Goal: Transaction & Acquisition: Purchase product/service

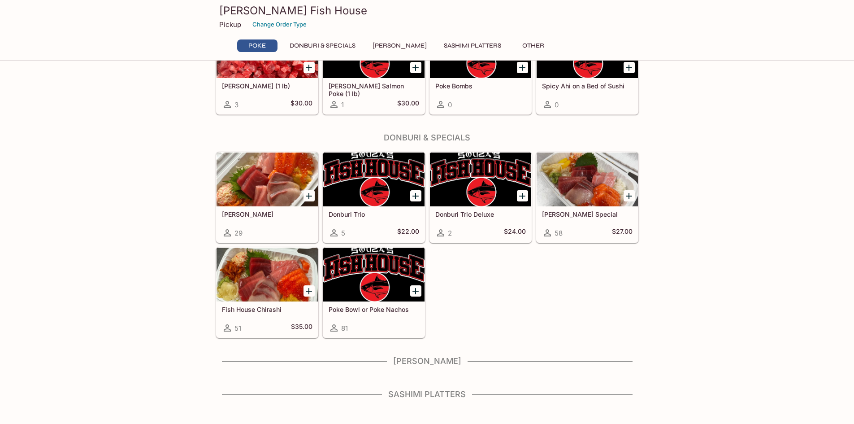
scroll to position [129, 0]
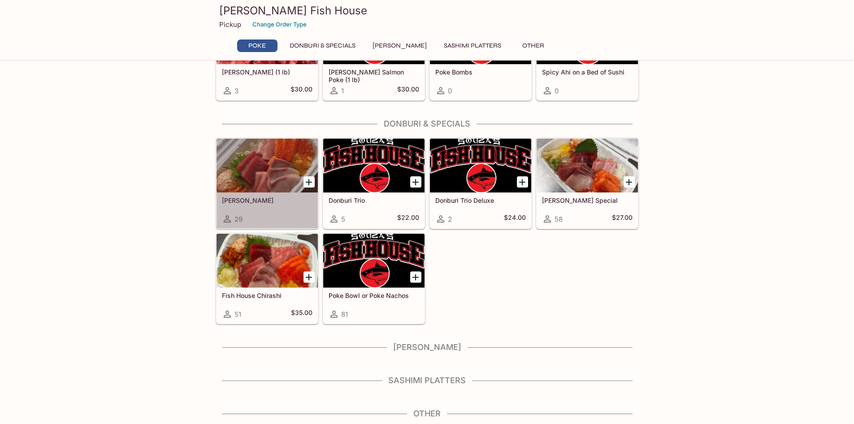
click at [260, 202] on h5 "[PERSON_NAME]" at bounding box center [267, 200] width 91 height 8
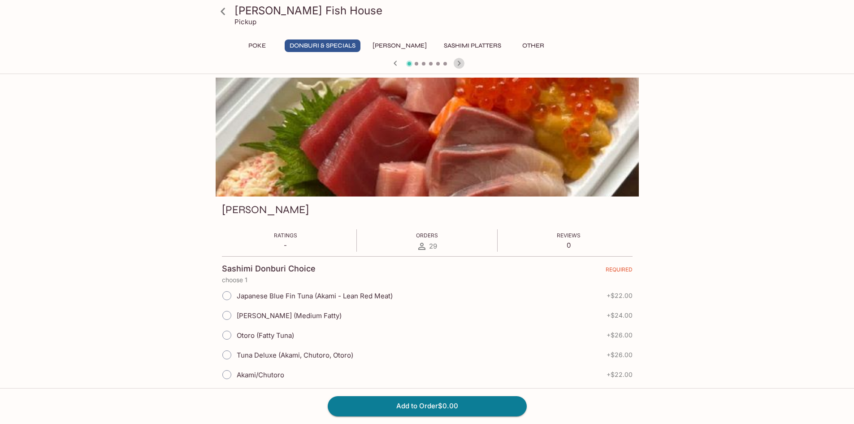
click at [458, 63] on icon "button" at bounding box center [459, 63] width 11 height 11
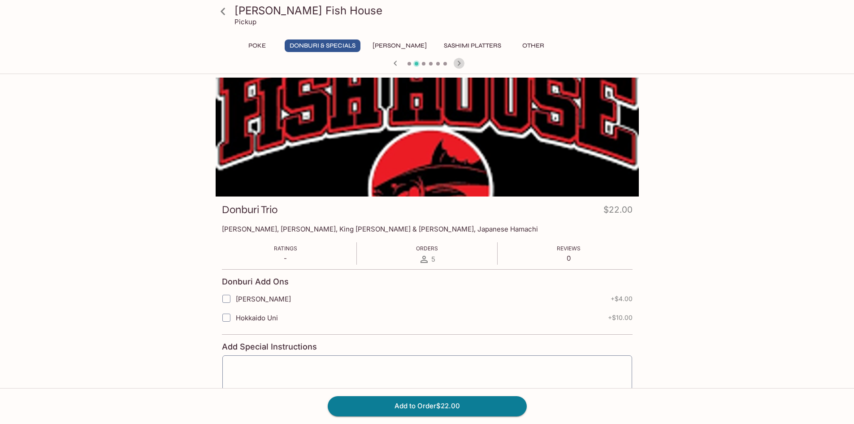
click at [458, 63] on icon "button" at bounding box center [459, 63] width 11 height 11
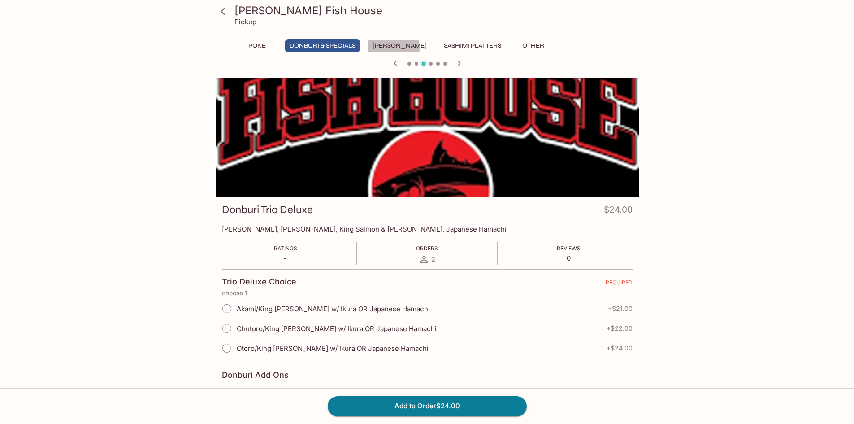
click at [389, 48] on button "[PERSON_NAME]" at bounding box center [400, 45] width 64 height 13
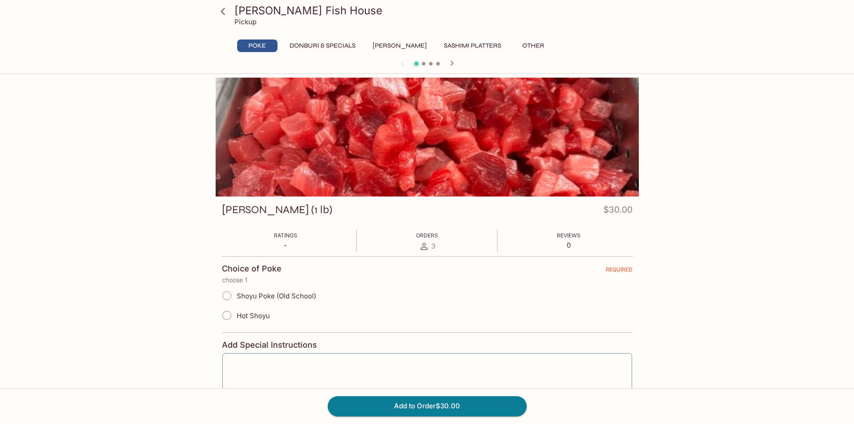
click at [456, 41] on button "Sashimi Platters" at bounding box center [472, 45] width 67 height 13
click at [337, 44] on button "Donburi & Specials" at bounding box center [323, 45] width 76 height 13
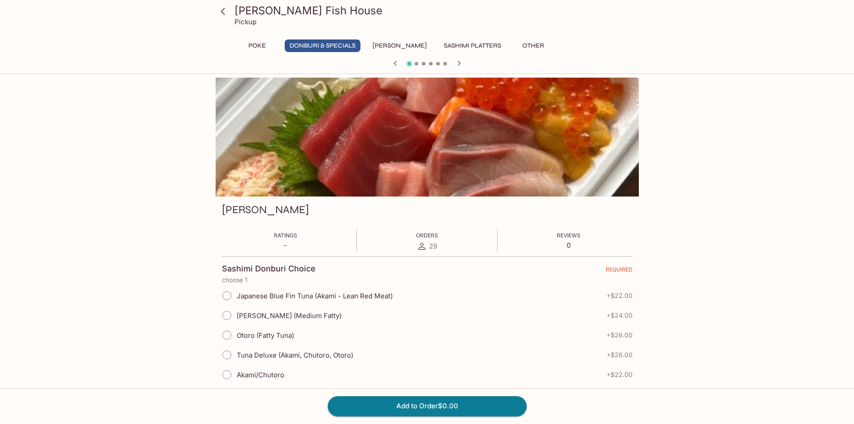
click at [217, 7] on icon at bounding box center [223, 12] width 16 height 16
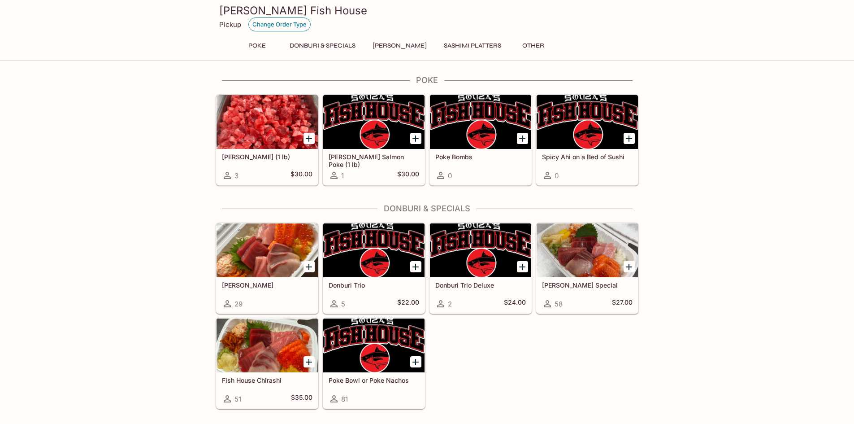
click at [267, 24] on button "Change Order Type" at bounding box center [279, 24] width 62 height 14
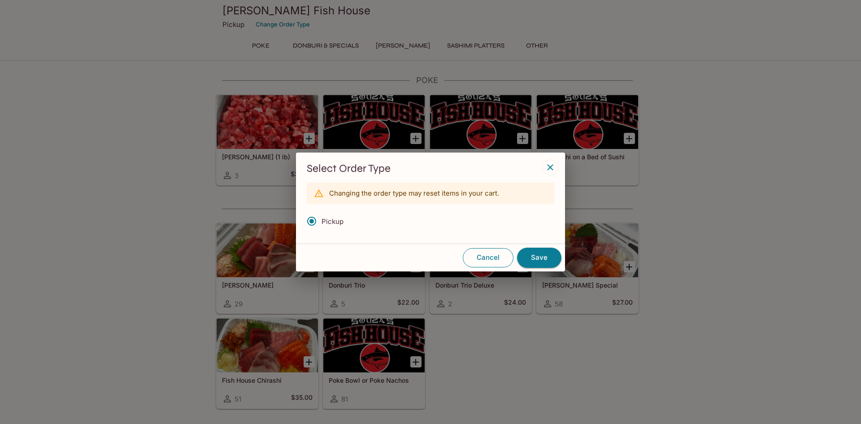
click at [485, 256] on button "Cancel" at bounding box center [488, 257] width 51 height 19
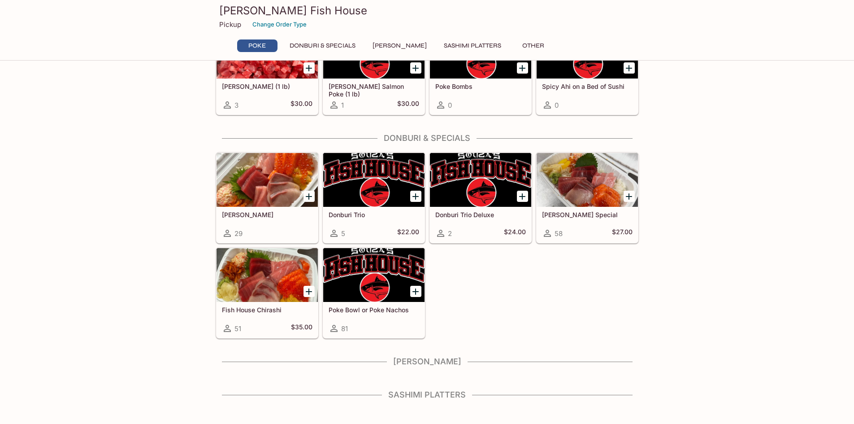
scroll to position [85, 0]
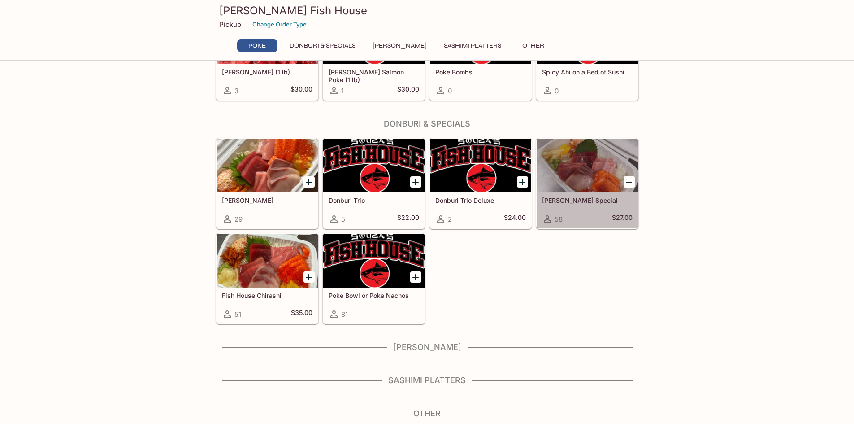
click at [566, 179] on div at bounding box center [587, 166] width 101 height 54
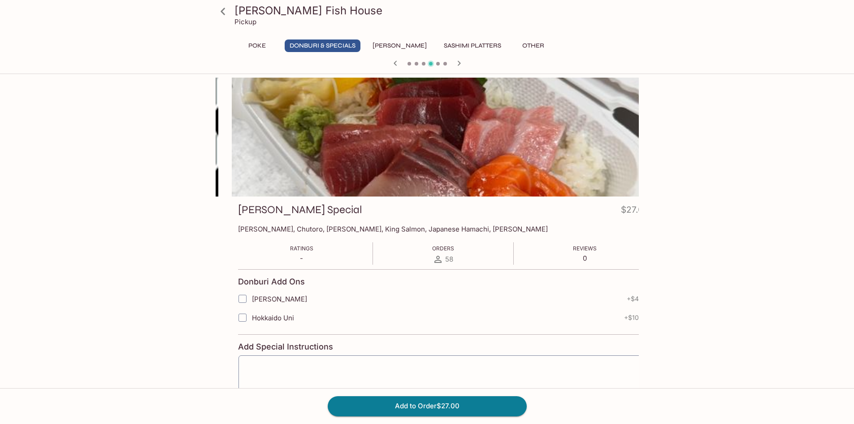
click at [238, 216] on h3 "[PERSON_NAME] Special" at bounding box center [300, 210] width 124 height 14
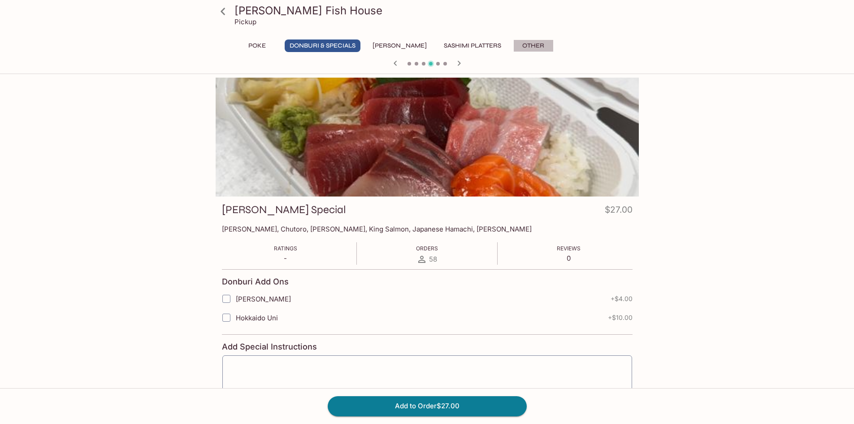
click at [524, 47] on button "Other" at bounding box center [533, 45] width 40 height 13
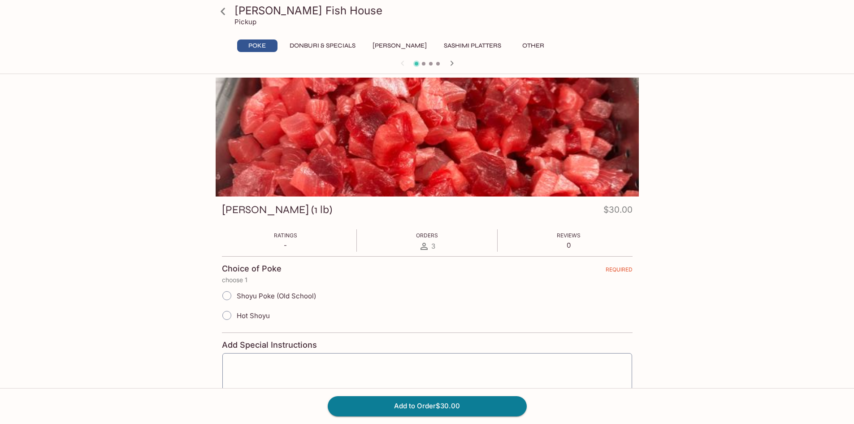
click at [222, 10] on icon at bounding box center [223, 11] width 4 height 7
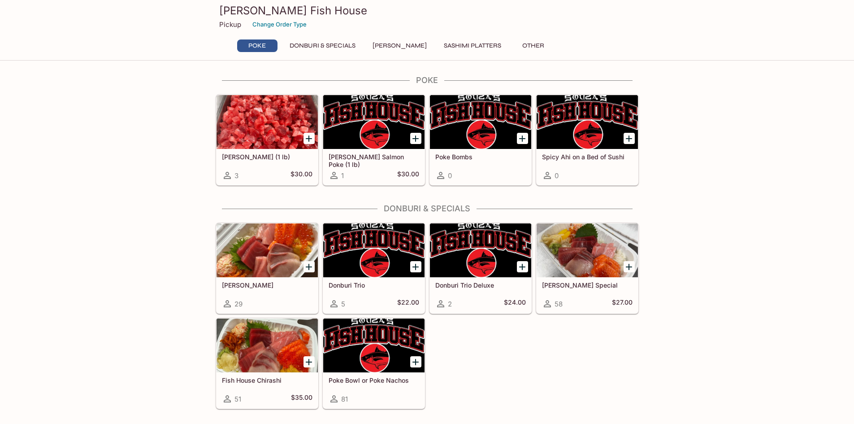
click at [522, 46] on button "Other" at bounding box center [533, 45] width 40 height 13
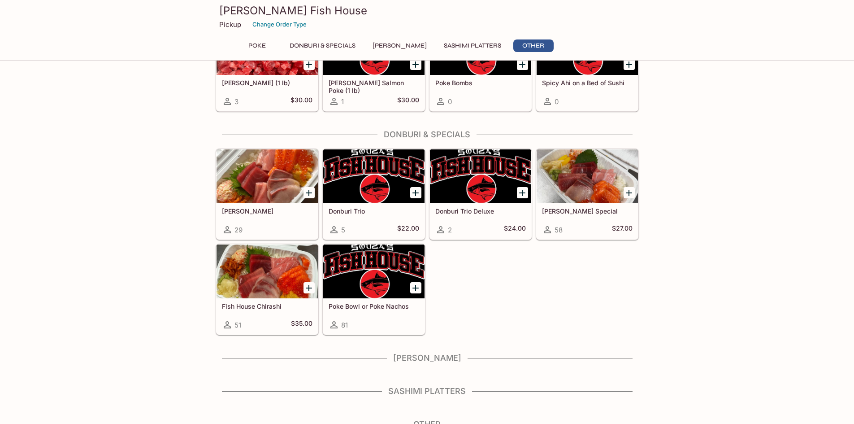
scroll to position [85, 0]
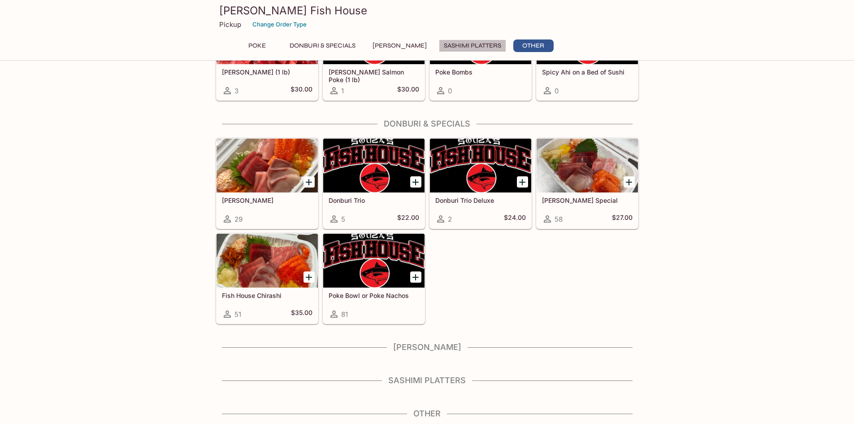
click at [465, 45] on button "Sashimi Platters" at bounding box center [472, 45] width 67 height 13
click at [402, 41] on button "[PERSON_NAME]" at bounding box center [400, 45] width 64 height 13
click at [348, 42] on button "Donburi & Specials" at bounding box center [323, 45] width 76 height 13
click at [265, 44] on button "Poke" at bounding box center [257, 45] width 40 height 13
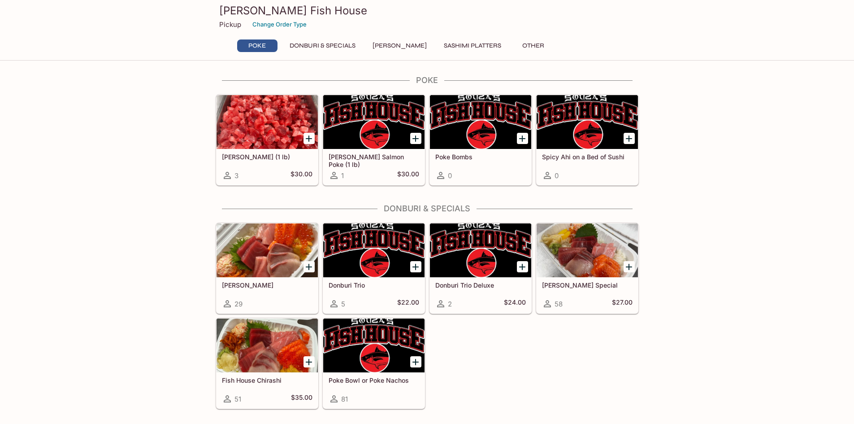
click at [471, 124] on div at bounding box center [480, 122] width 101 height 54
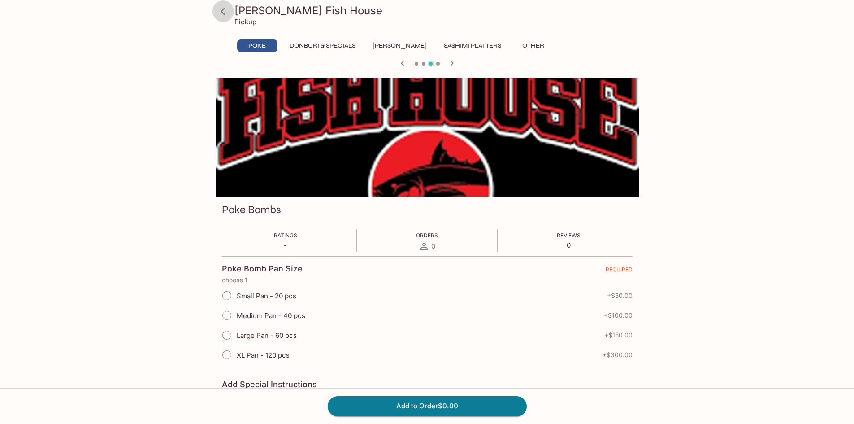
click at [227, 9] on icon at bounding box center [223, 12] width 16 height 16
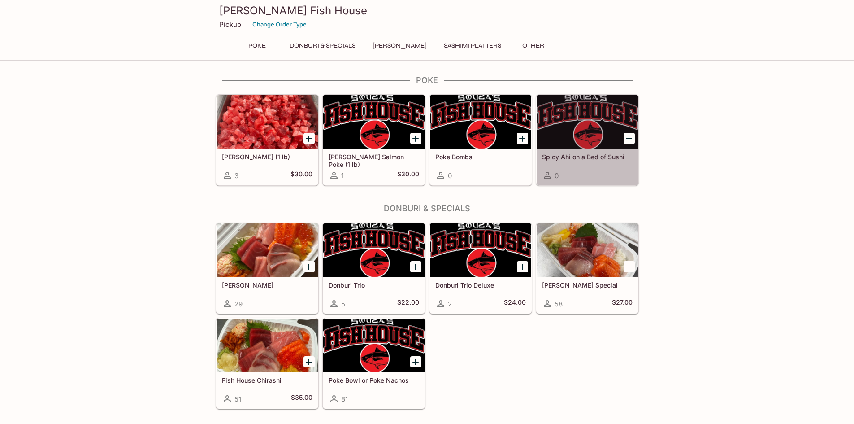
click at [580, 127] on div at bounding box center [587, 122] width 101 height 54
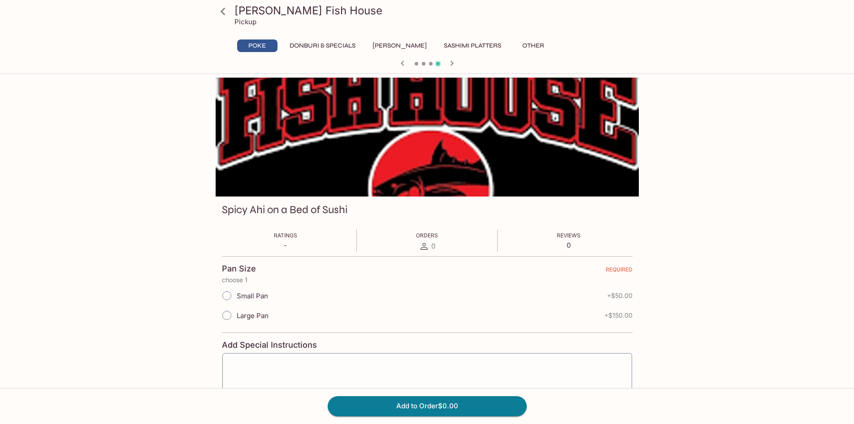
click at [718, 153] on div "Souza's Fish House Pickup Poke Donburi & Specials Sushi Cakes Sashimi Platters …" at bounding box center [427, 290] width 854 height 424
click at [226, 9] on icon at bounding box center [223, 12] width 16 height 16
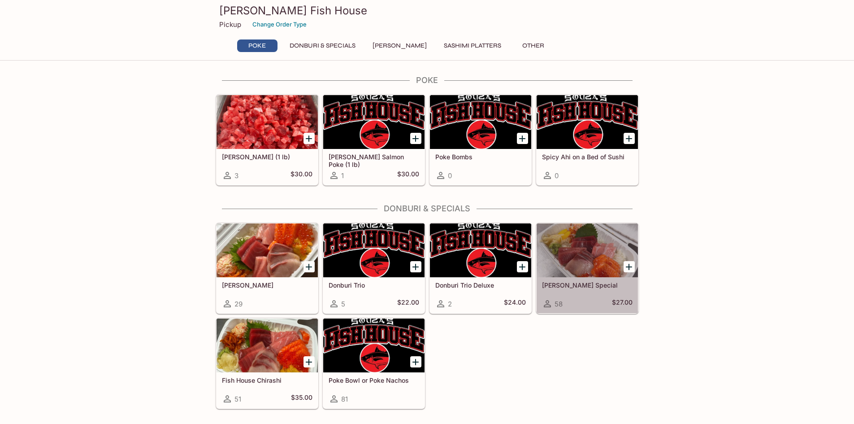
click at [610, 261] on div at bounding box center [587, 250] width 101 height 54
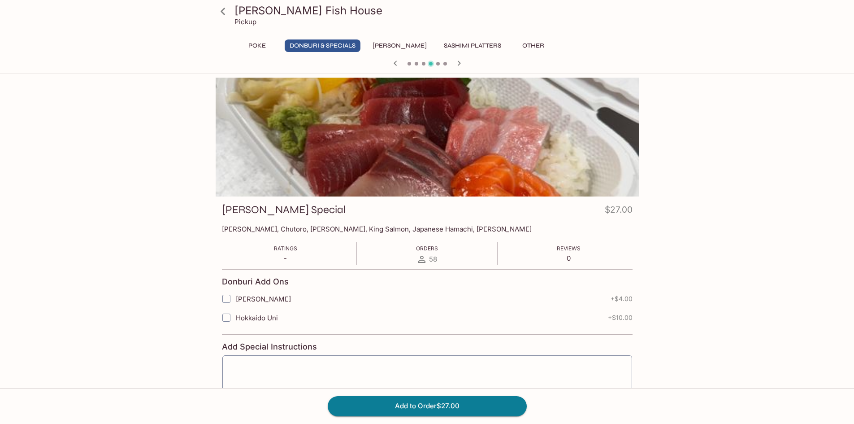
click at [230, 300] on input "Zuke Ikura" at bounding box center [227, 299] width 18 height 18
checkbox input "true"
click at [493, 408] on button "Add to Order $31.00" at bounding box center [427, 406] width 199 height 20
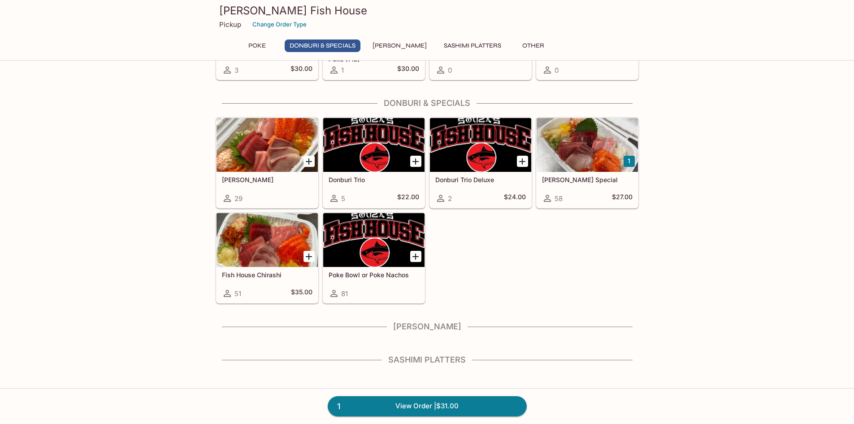
scroll to position [130, 0]
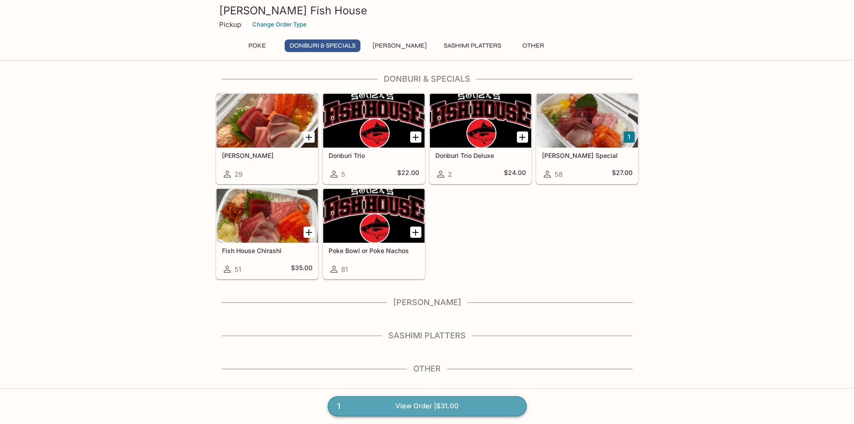
click at [462, 410] on link "1 View Order | $31.00" at bounding box center [427, 406] width 199 height 20
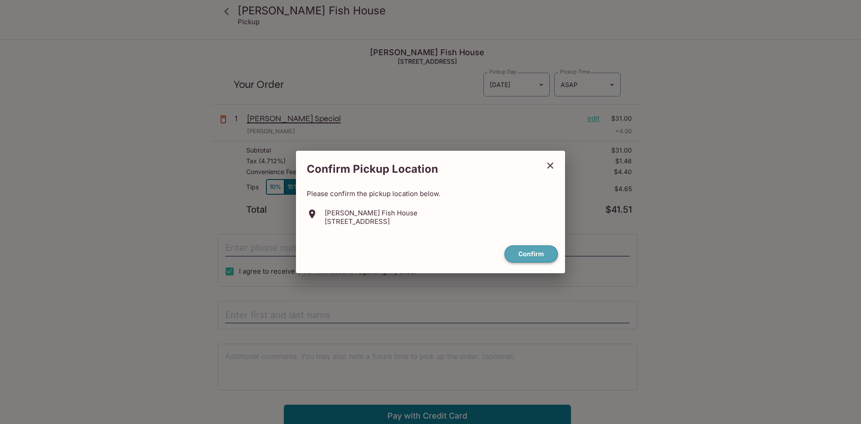
click at [522, 247] on button "Confirm" at bounding box center [531, 253] width 53 height 17
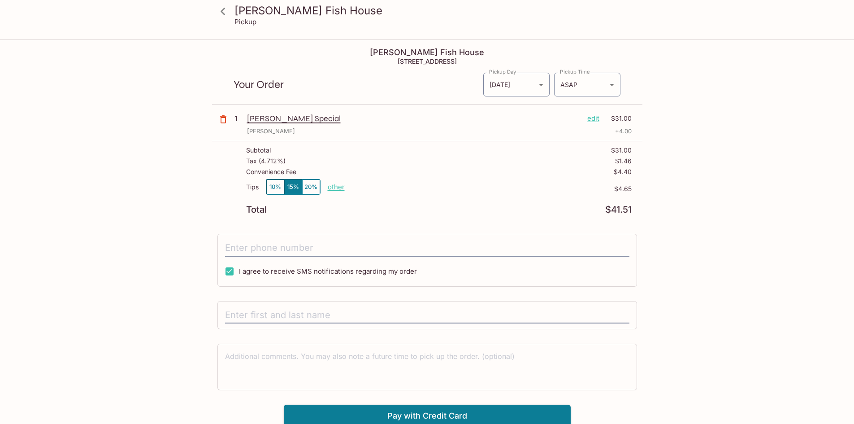
click at [670, 125] on div "Souza's Fish House Pickup Souza's Fish House 852 Mapunapuna St, Honolulu, HI 96…" at bounding box center [427, 233] width 574 height 387
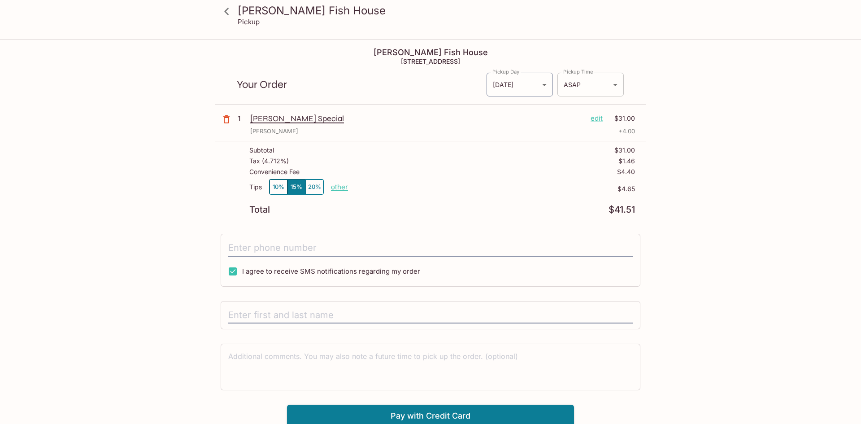
click at [608, 84] on body "Souza's Fish House Pickup Souza's Fish House 852 Mapunapuna St, Honolulu, HI 96…" at bounding box center [430, 252] width 861 height 424
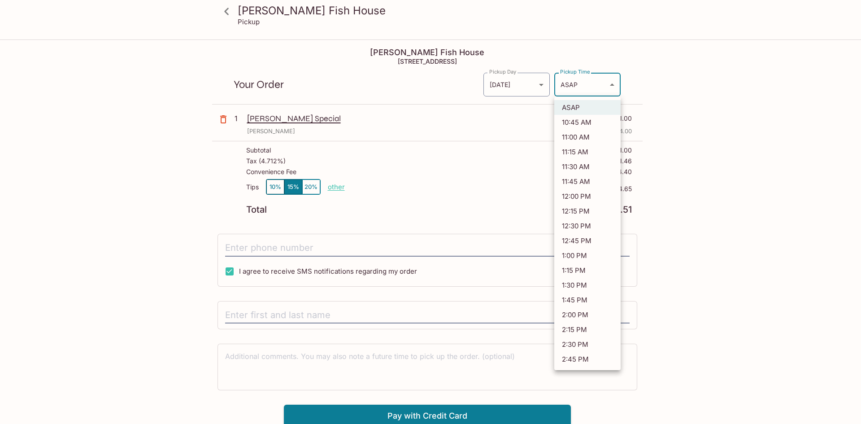
click at [664, 96] on div at bounding box center [430, 212] width 861 height 424
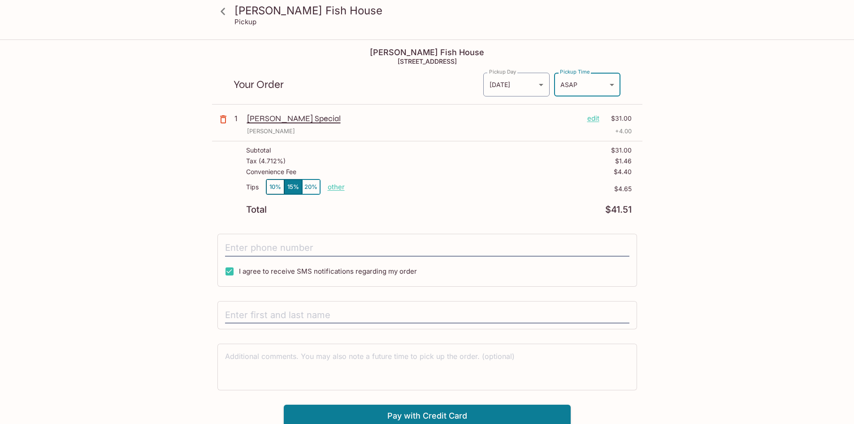
click at [688, 150] on div "Souza's Fish House Pickup Souza's Fish House 852 Mapunapuna St, Honolulu, HI 96…" at bounding box center [427, 233] width 574 height 387
drag, startPoint x: 636, startPoint y: 174, endPoint x: 605, endPoint y: 174, distance: 31.4
click at [605, 174] on div "Subtotal $31.00 Tax ( 4.712% ) $1.46 Convenience Fee $4.40 Tips 10% 15% 20% oth…" at bounding box center [427, 180] width 431 height 78
click at [596, 172] on div "Convenience Fee $4.40" at bounding box center [439, 173] width 386 height 11
click at [680, 151] on div "Souza's Fish House Pickup Souza's Fish House 852 Mapunapuna St, Honolulu, HI 96…" at bounding box center [427, 233] width 574 height 387
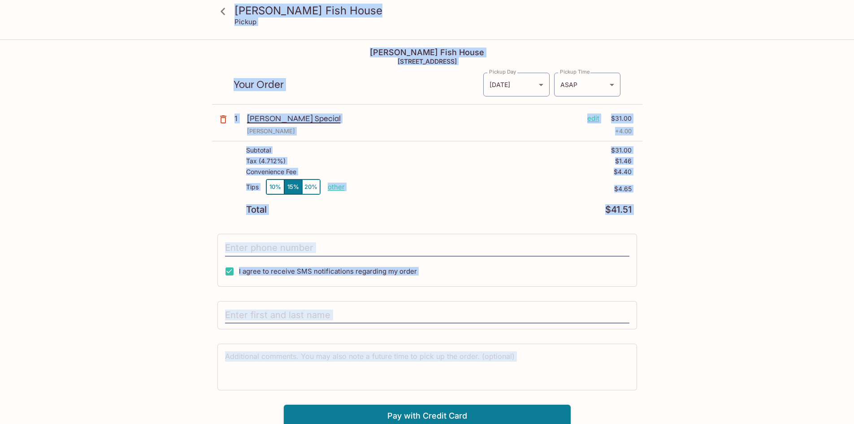
drag, startPoint x: 172, startPoint y: 11, endPoint x: 691, endPoint y: 445, distance: 676.2
click at [691, 423] on html "Souza's Fish House Pickup Souza's Fish House 852 Mapunapuna St, Honolulu, HI 96…" at bounding box center [427, 212] width 854 height 424
click at [697, 309] on div "Souza's Fish House Pickup Souza's Fish House 852 Mapunapuna St, Honolulu, HI 96…" at bounding box center [427, 233] width 574 height 387
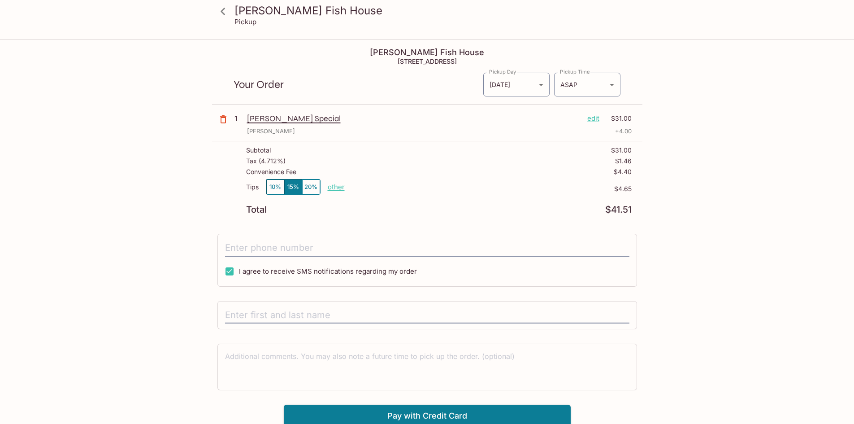
click at [676, 102] on div "Souza's Fish House Pickup Souza's Fish House 852 Mapunapuna St, Honolulu, HI 96…" at bounding box center [427, 233] width 574 height 387
click at [672, 86] on div "Souza's Fish House Pickup Souza's Fish House 852 Mapunapuna St, Honolulu, HI 96…" at bounding box center [427, 233] width 574 height 387
click at [691, 168] on div "Souza's Fish House Pickup Souza's Fish House 852 Mapunapuna St, Honolulu, HI 96…" at bounding box center [427, 233] width 574 height 387
click at [275, 117] on p "[PERSON_NAME] Special" at bounding box center [413, 118] width 333 height 10
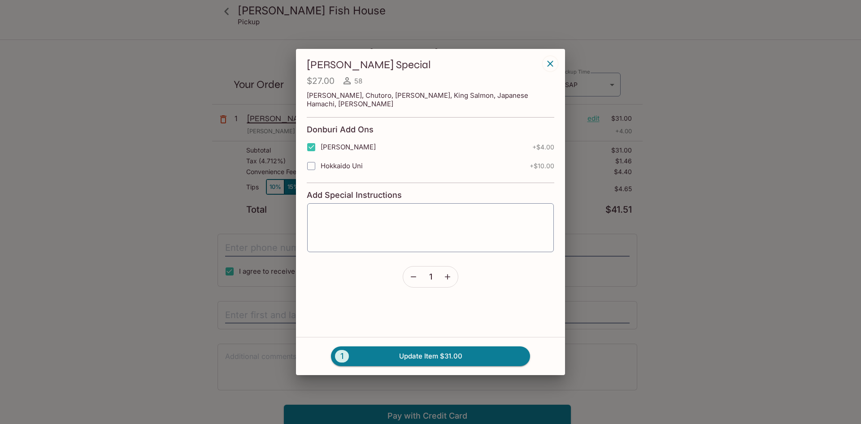
click at [547, 67] on icon "button" at bounding box center [550, 63] width 11 height 11
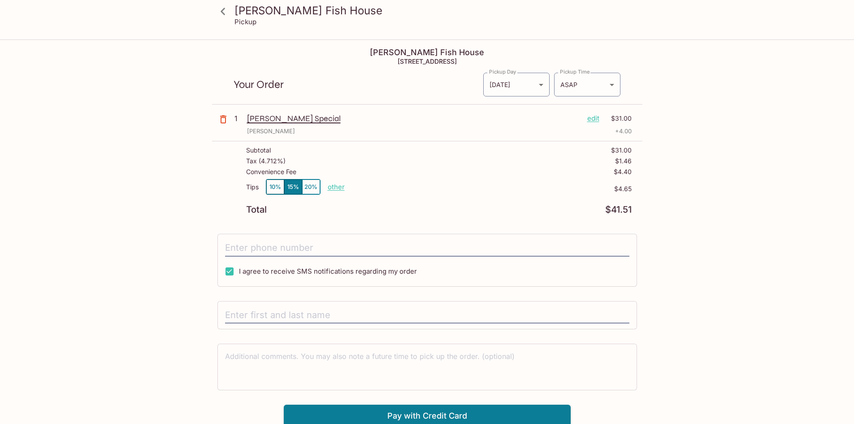
click at [679, 70] on div "Souza's Fish House Pickup Souza's Fish House 852 Mapunapuna St, Honolulu, HI 96…" at bounding box center [427, 233] width 574 height 387
